Goal: Information Seeking & Learning: Learn about a topic

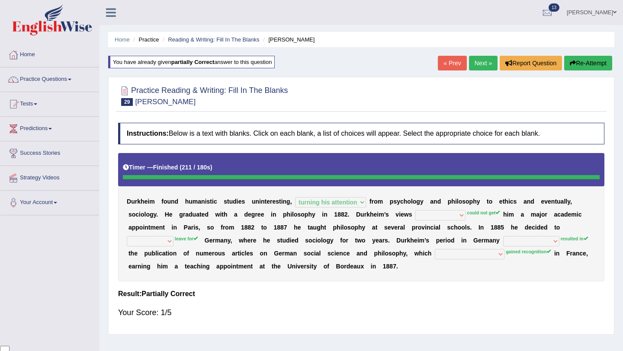
select select "turning his attention"
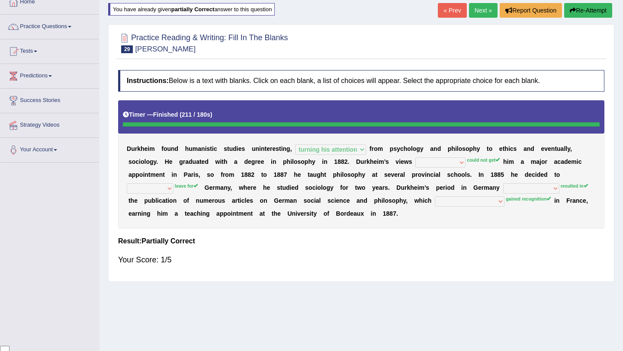
click at [578, 7] on button "Re-Attempt" at bounding box center [588, 10] width 48 height 15
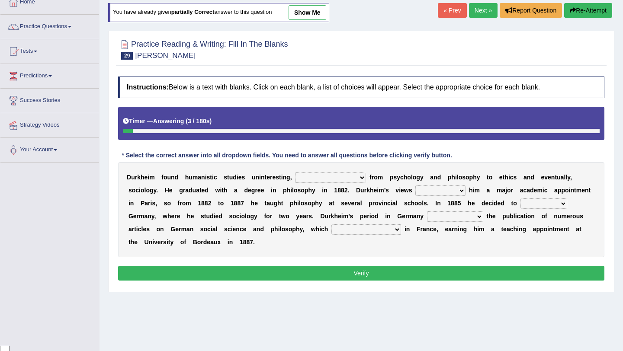
click at [362, 179] on select "moving his position alternating his mind juggling his job turning his attention" at bounding box center [330, 178] width 71 height 10
select select "turning his attention"
click at [295, 173] on select "moving his position alternating his mind juggling his job turning his attention" at bounding box center [330, 178] width 71 height 10
click at [458, 190] on select "hasn't got were getting can't get could not get" at bounding box center [440, 191] width 50 height 10
select select "could not get"
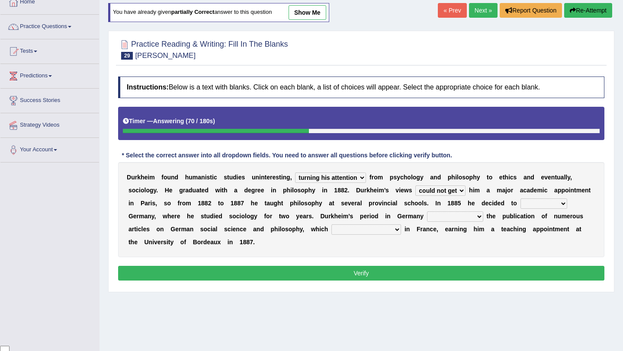
click at [415, 186] on select "hasn't got were getting can't get could not get" at bounding box center [440, 191] width 50 height 10
click at [562, 200] on select "came after wrote about ran across leave for" at bounding box center [543, 204] width 47 height 10
select select "leave for"
click at [520, 199] on select "came after wrote about ran across leave for" at bounding box center [543, 204] width 47 height 10
click at [477, 215] on select "resulted in flicked through was down to achieved by" at bounding box center [455, 217] width 56 height 10
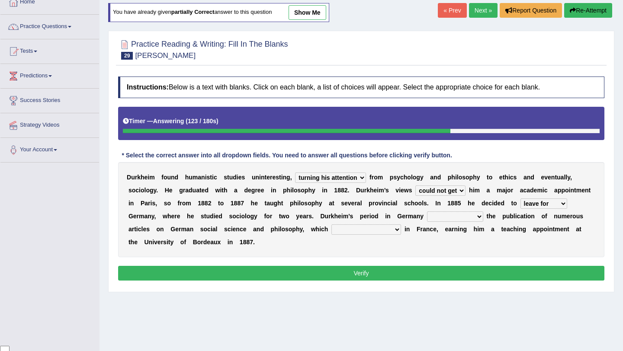
select select "resulted in"
click at [427, 212] on select "resulted in flicked through was down to achieved by" at bounding box center [455, 217] width 56 height 10
click at [478, 213] on select "resulted in flicked through was down to achieved by" at bounding box center [455, 217] width 56 height 10
click at [397, 230] on select "remained modest gained appreciation collected money gained recognition" at bounding box center [366, 229] width 70 height 10
select select "gained recognition"
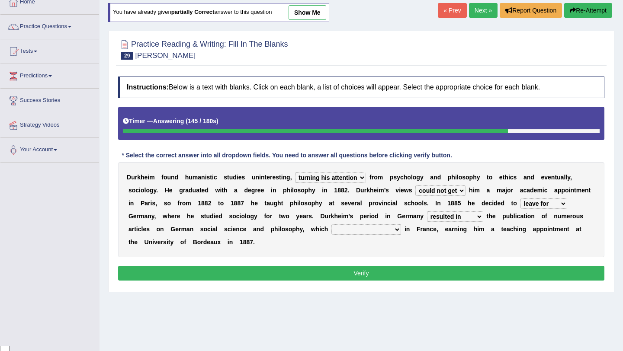
click at [331, 224] on select "remained modest gained appreciation collected money gained recognition" at bounding box center [366, 229] width 70 height 10
click at [413, 266] on button "Verify" at bounding box center [361, 273] width 486 height 15
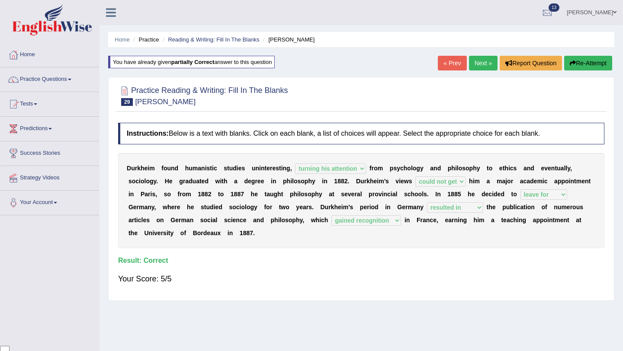
click at [479, 64] on link "Next »" at bounding box center [483, 63] width 29 height 15
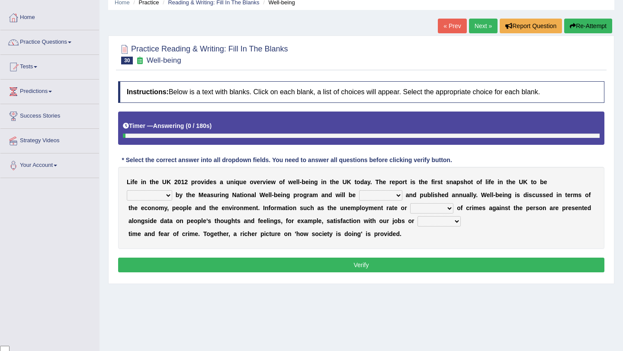
scroll to position [38, 0]
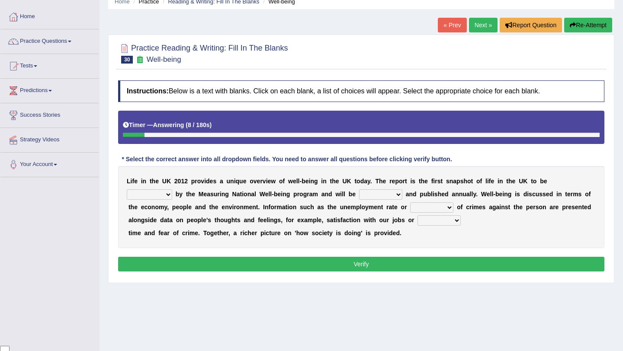
click at [172, 189] on select "delivered protected demanded overviewed" at bounding box center [149, 194] width 45 height 10
select select "overviewed"
click at [172, 189] on select "delivered protected demanded overviewed" at bounding box center [149, 194] width 45 height 10
click at [359, 191] on select "distorted charted updated arranged" at bounding box center [380, 194] width 43 height 10
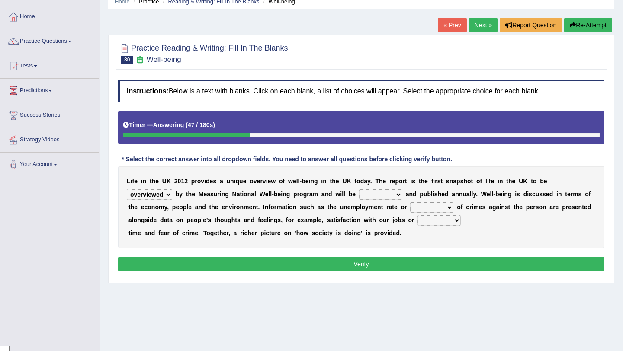
select select "updated"
click at [359, 189] on select "distorted charted updated arranged" at bounding box center [380, 194] width 43 height 10
click at [410, 208] on select "velocity weight span number" at bounding box center [431, 207] width 43 height 10
select select "number"
click at [410, 202] on select "velocity weight span number" at bounding box center [431, 207] width 43 height 10
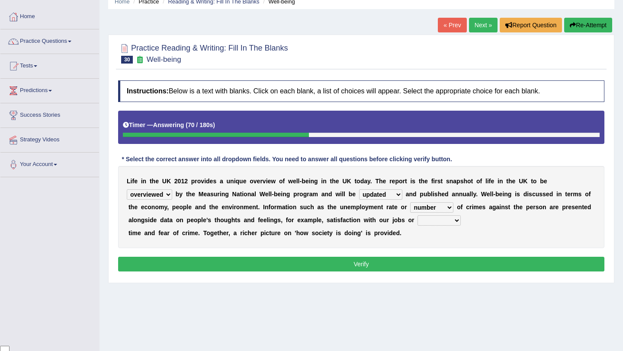
click at [417, 218] on select "pressure plea fancy leisure" at bounding box center [438, 220] width 43 height 10
select select "leisure"
click at [417, 215] on select "pressure plea fancy leisure" at bounding box center [438, 220] width 43 height 10
click at [418, 266] on button "Verify" at bounding box center [361, 264] width 486 height 15
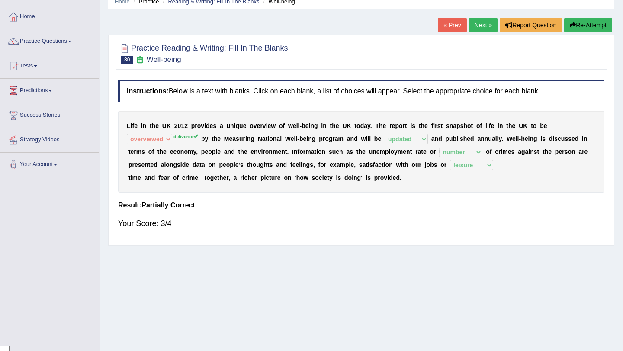
click at [472, 31] on link "Next »" at bounding box center [483, 25] width 29 height 15
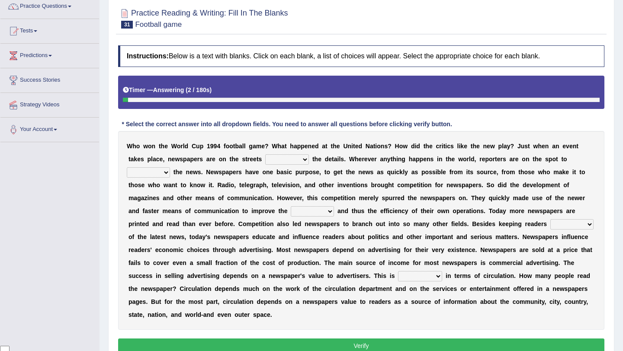
scroll to position [74, 0]
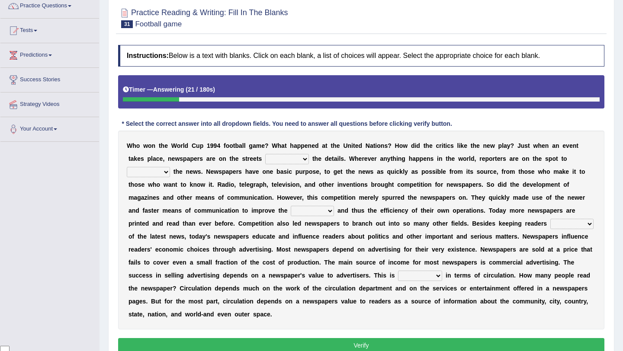
click at [305, 160] on select "be giving to give have given given" at bounding box center [287, 159] width 44 height 10
click at [266, 154] on select "be giving to give have given given" at bounding box center [287, 159] width 44 height 10
click at [308, 161] on select "be giving to give have given given" at bounding box center [287, 159] width 44 height 10
select select "to give"
click at [266, 154] on select "be giving to give have given given" at bounding box center [287, 159] width 44 height 10
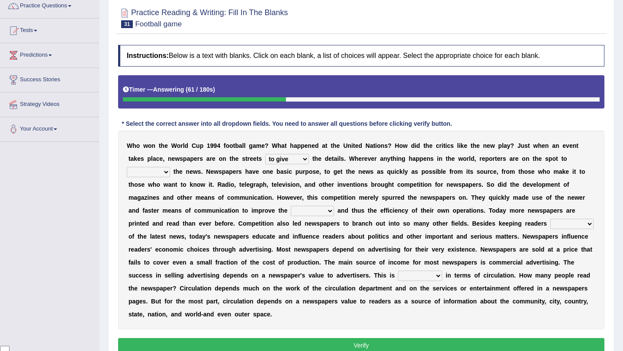
click at [169, 169] on select "given subscribe gather invent" at bounding box center [148, 172] width 43 height 10
select select "gather"
click at [127, 167] on select "given subscribe gather invent" at bounding box center [148, 172] width 43 height 10
click at [330, 211] on select "speed column rating volume" at bounding box center [312, 211] width 43 height 10
select select "rating"
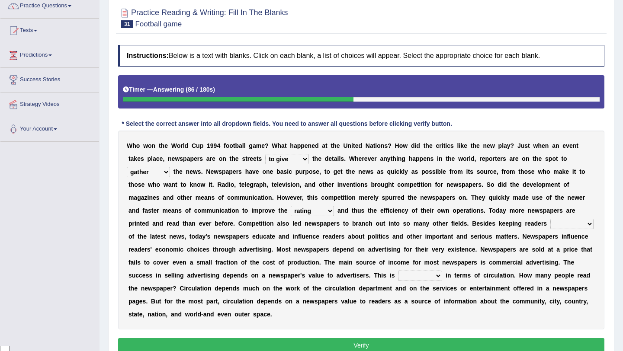
click at [291, 206] on select "speed column rating volume" at bounding box center [312, 211] width 43 height 10
click at [332, 213] on select "speed column rating volume" at bounding box center [312, 211] width 43 height 10
click at [589, 223] on select "besieged fed confirmed informed" at bounding box center [571, 224] width 43 height 10
select select "informed"
click at [550, 219] on select "besieged fed confirmed informed" at bounding box center [571, 224] width 43 height 10
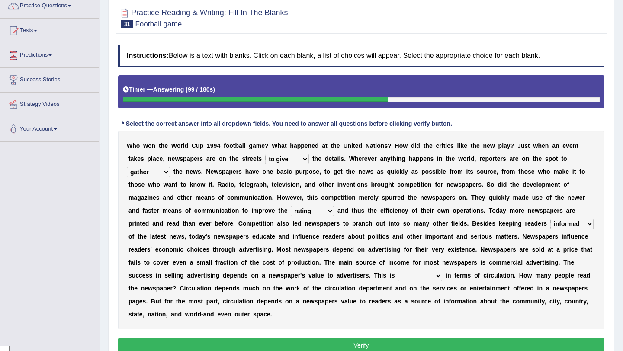
click at [437, 276] on select "measured envisioned entailed engaged" at bounding box center [420, 276] width 44 height 10
select select "measured"
click at [398, 271] on select "measured envisioned entailed engaged" at bounding box center [420, 276] width 44 height 10
click at [393, 348] on button "Verify" at bounding box center [361, 345] width 486 height 15
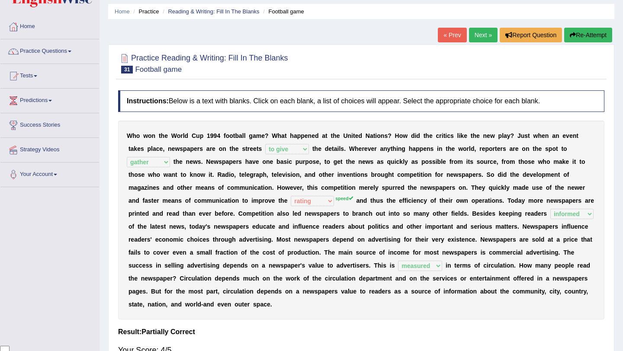
scroll to position [0, 0]
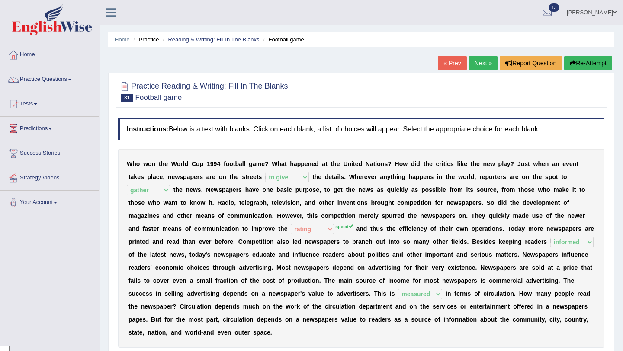
click at [479, 64] on link "Next »" at bounding box center [483, 63] width 29 height 15
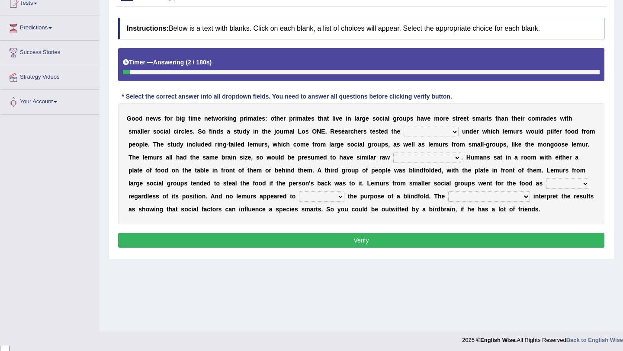
scroll to position [103, 0]
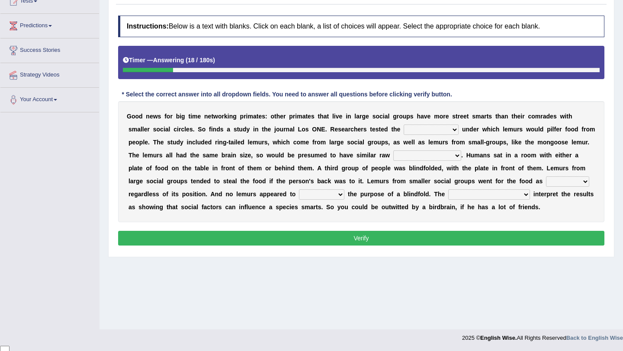
click at [451, 130] on select "scanners circumstances granules fascists" at bounding box center [431, 130] width 55 height 10
select select "circumstances"
click at [404, 125] on select "scanners circumstances granules fascists" at bounding box center [431, 130] width 55 height 10
click at [455, 156] on select "intelligence messages protectorates contemptuousness" at bounding box center [427, 156] width 68 height 10
select select "intelligence"
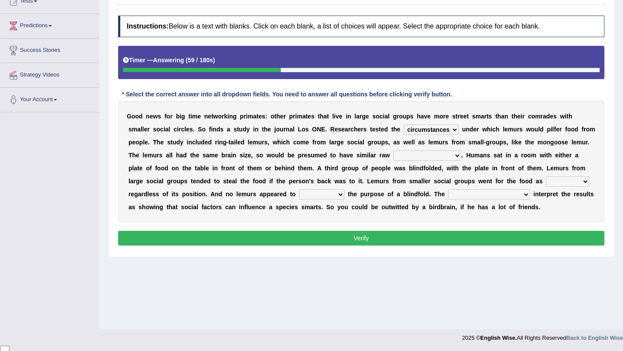
click at [393, 151] on select "intelligence messages protectorates contemptuousness" at bounding box center [427, 156] width 68 height 10
click at [586, 180] on select "frequently fealty benignity uneasily" at bounding box center [567, 181] width 43 height 10
select select "frequently"
click at [546, 176] on select "frequently fealty benignity uneasily" at bounding box center [567, 181] width 43 height 10
click at [584, 181] on select "frequently fealty benignity uneasily" at bounding box center [567, 181] width 43 height 10
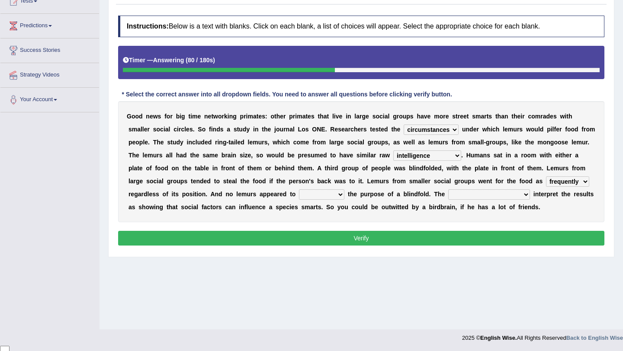
click at [339, 195] on select "brunt understand hard sap" at bounding box center [321, 194] width 45 height 10
select select "understand"
click at [299, 189] on select "brunt understand hard sap" at bounding box center [321, 194] width 45 height 10
click at [491, 197] on select "cleavages inveiglers researchers priestesses" at bounding box center [489, 194] width 82 height 10
select select "researchers"
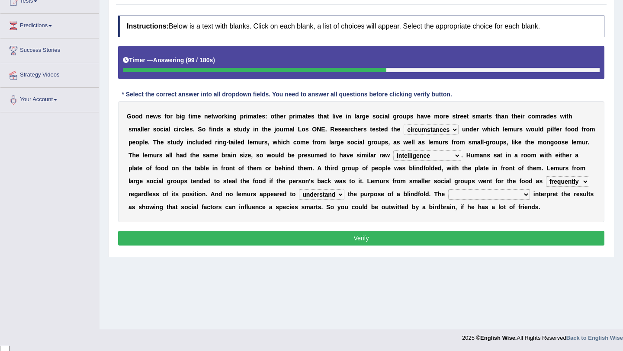
click at [448, 189] on select "cleavages inveiglers researchers priestesses" at bounding box center [489, 194] width 82 height 10
click at [449, 238] on button "Verify" at bounding box center [361, 238] width 486 height 15
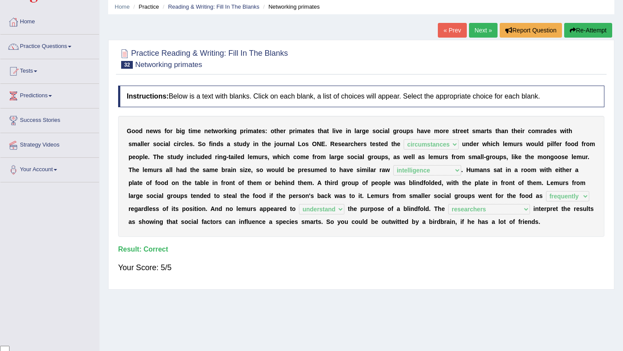
scroll to position [0, 0]
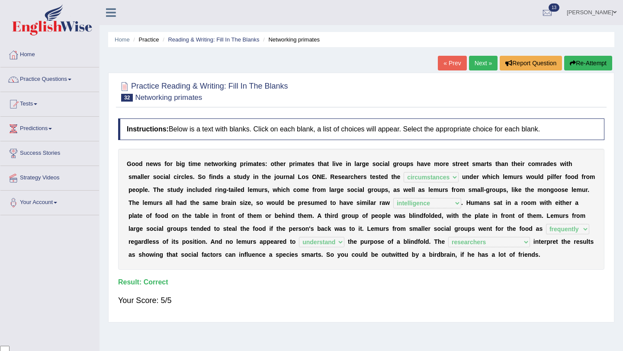
click at [482, 61] on link "Next »" at bounding box center [483, 63] width 29 height 15
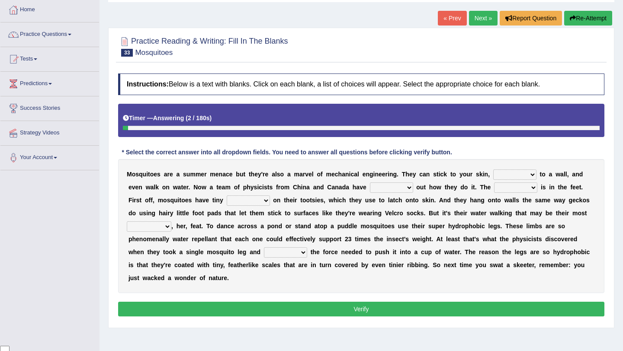
scroll to position [46, 0]
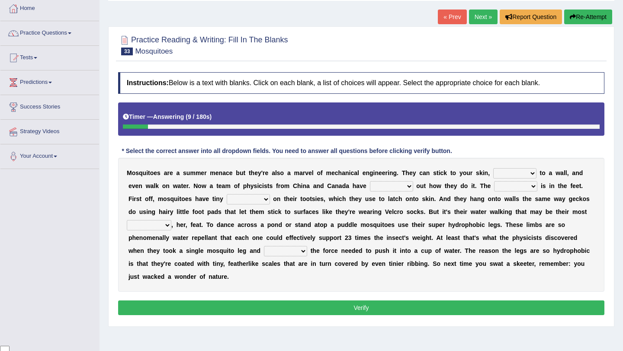
click at [533, 174] on select "fly cling hang hover" at bounding box center [514, 173] width 43 height 10
select select "hang"
click at [493, 168] on select "fly cling hang hover" at bounding box center [514, 173] width 43 height 10
click at [408, 186] on select "given figured led pieced" at bounding box center [391, 186] width 43 height 10
select select "figured"
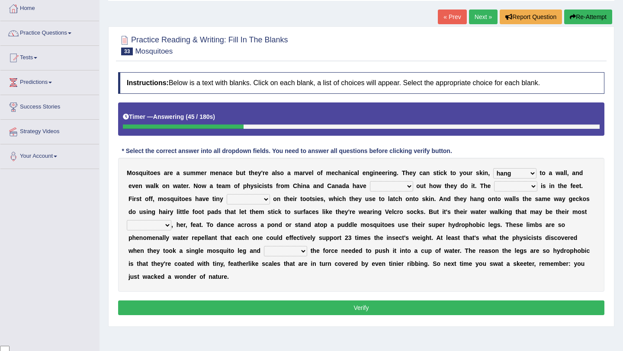
click at [370, 181] on select "given figured led pieced" at bounding box center [391, 186] width 43 height 10
click at [534, 186] on select "resolve trick atch catch" at bounding box center [515, 186] width 43 height 10
select select "trick"
click at [494, 181] on select "resolve trick atch catch" at bounding box center [515, 186] width 43 height 10
click at [263, 199] on select "hugs patches tips hooks" at bounding box center [248, 199] width 43 height 10
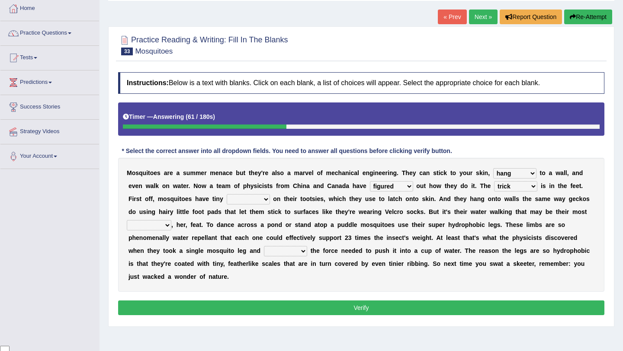
select select "hooks"
click at [227, 194] on select "hugs patches tips hooks" at bounding box center [248, 199] width 43 height 10
click at [266, 203] on select "hugs patches tips hooks" at bounding box center [248, 199] width 43 height 10
click at [169, 228] on select "valuable remarkable irresistible charitable" at bounding box center [149, 225] width 45 height 10
select select "irresistible"
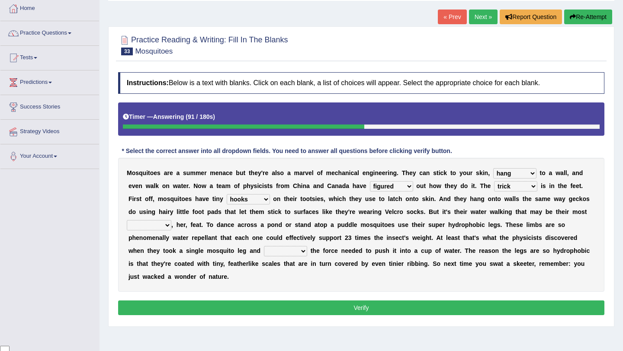
click at [127, 220] on select "valuable remarkable irresistible charitable" at bounding box center [149, 225] width 45 height 10
click at [300, 253] on select "dwindled measured hectored beckoned" at bounding box center [285, 251] width 43 height 10
select select "measured"
click at [264, 246] on select "dwindled measured hectored beckoned" at bounding box center [285, 251] width 43 height 10
click at [361, 308] on button "Verify" at bounding box center [361, 308] width 486 height 15
